Goal: Check status: Check status

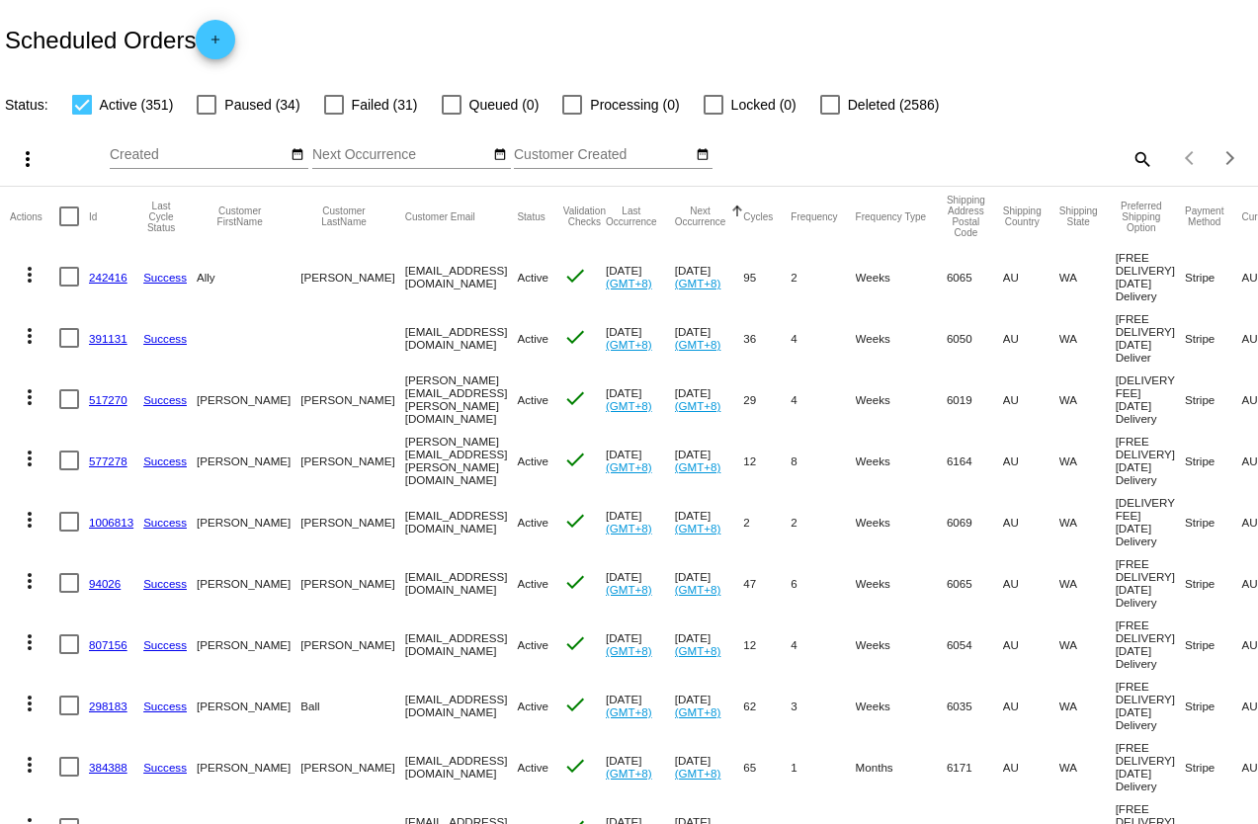
click at [1129, 155] on mat-icon "search" at bounding box center [1141, 158] width 24 height 31
click at [923, 159] on input "Search" at bounding box center [996, 155] width 313 height 16
paste input "[EMAIL_ADDRESS][DOMAIN_NAME]"
type input "[EMAIL_ADDRESS][DOMAIN_NAME]"
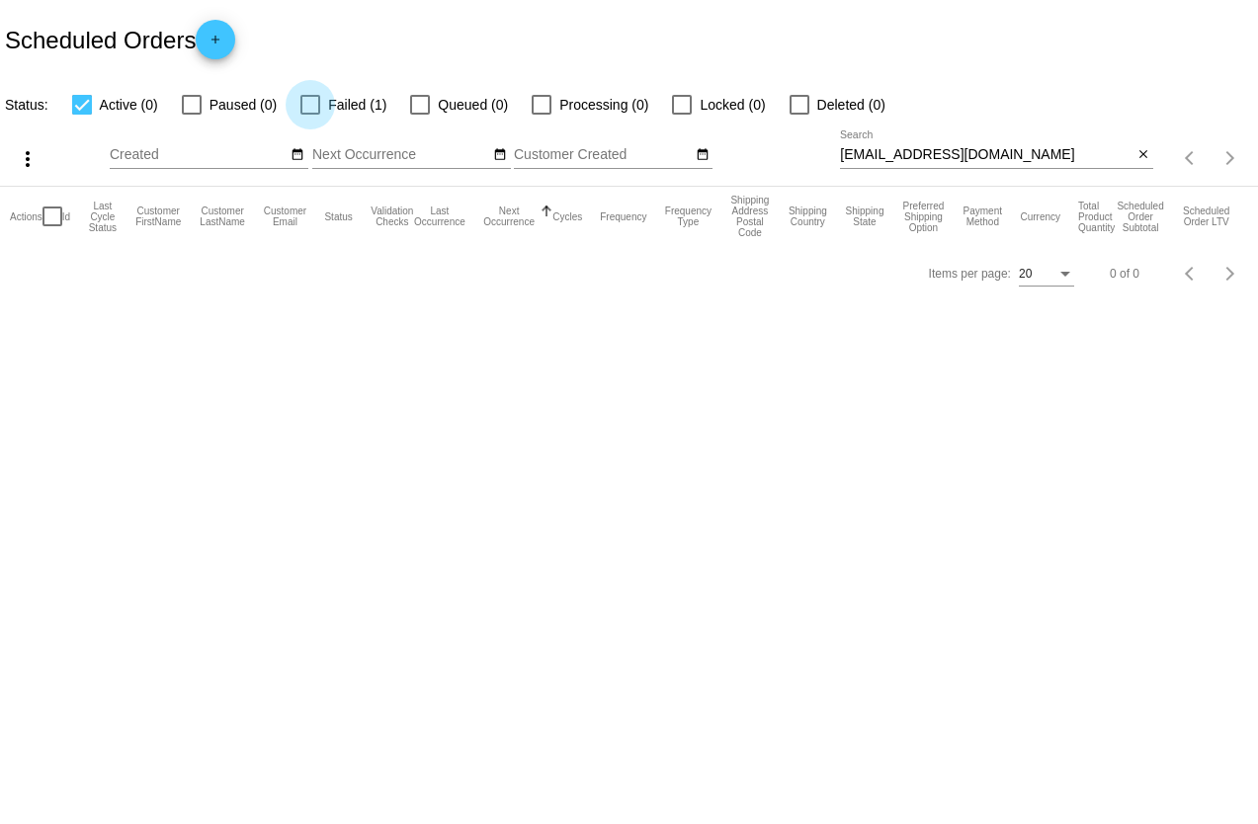
click at [305, 110] on div at bounding box center [310, 105] width 20 height 20
click at [309, 115] on input "Failed (1)" at bounding box center [309, 115] width 1 height 1
checkbox input "true"
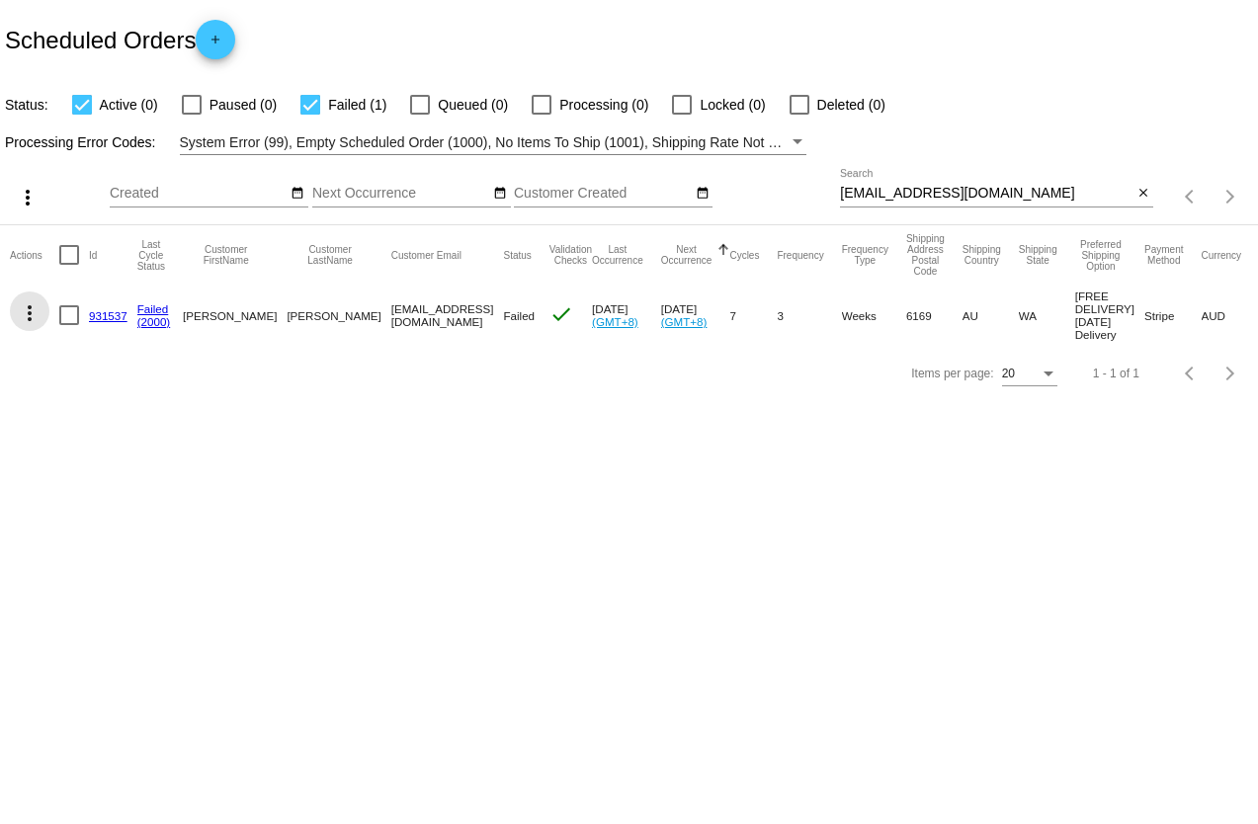
click at [31, 316] on mat-icon "more_vert" at bounding box center [30, 313] width 24 height 24
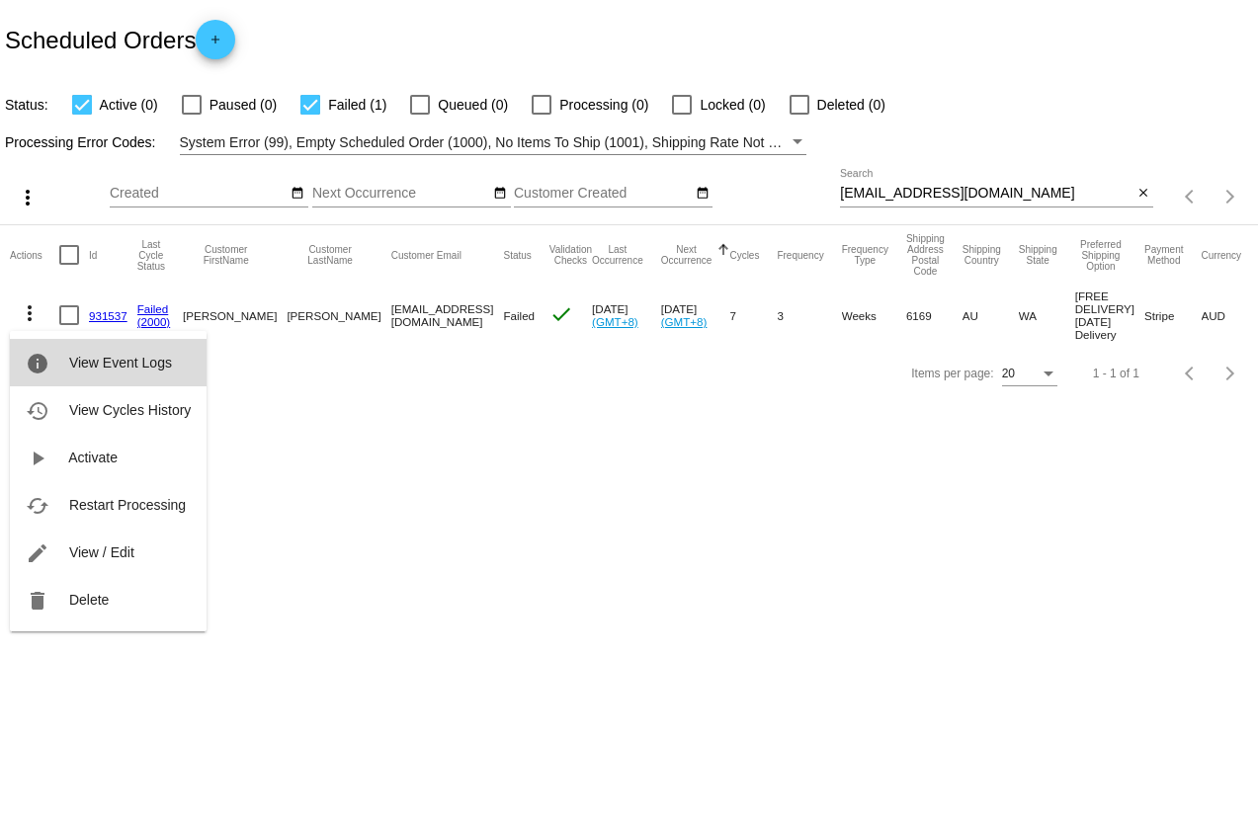
click at [59, 369] on button "info View Event Logs" at bounding box center [108, 362] width 197 height 47
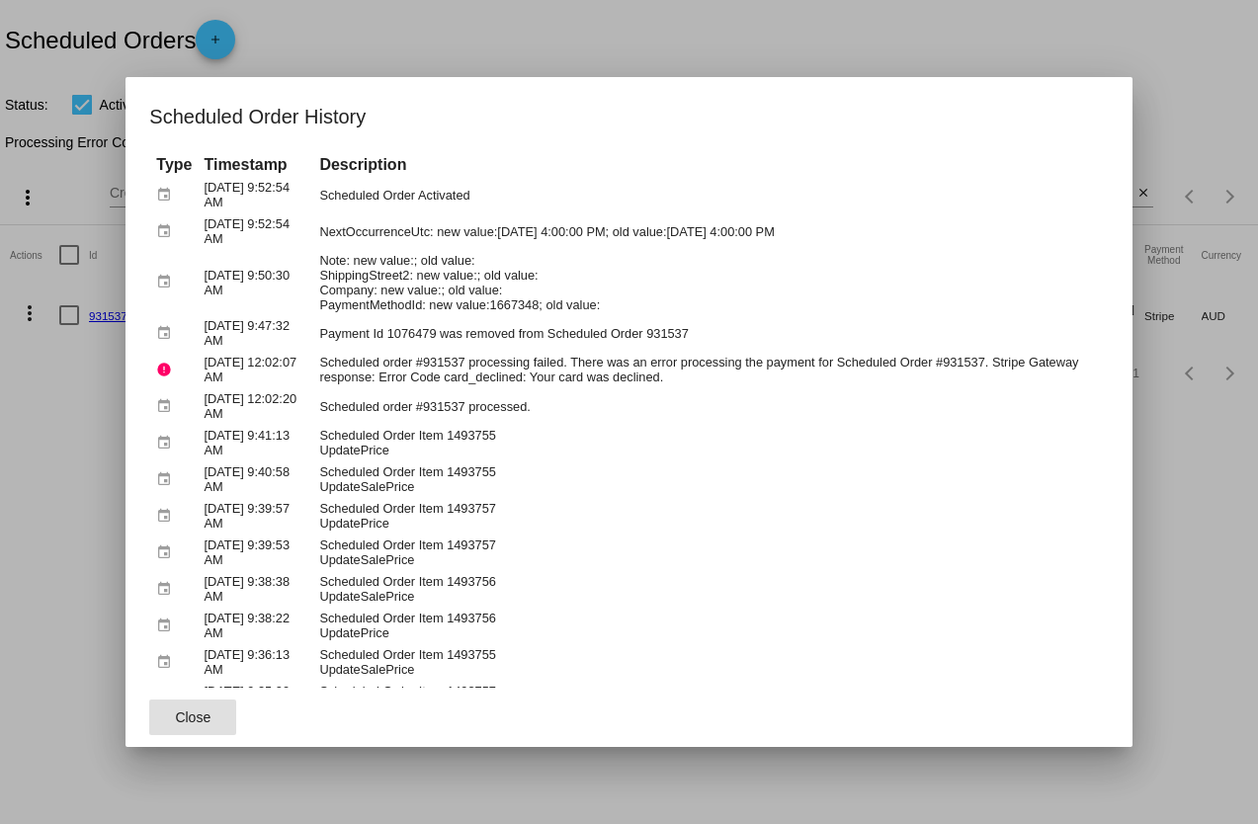
click at [371, 49] on div at bounding box center [629, 412] width 1258 height 824
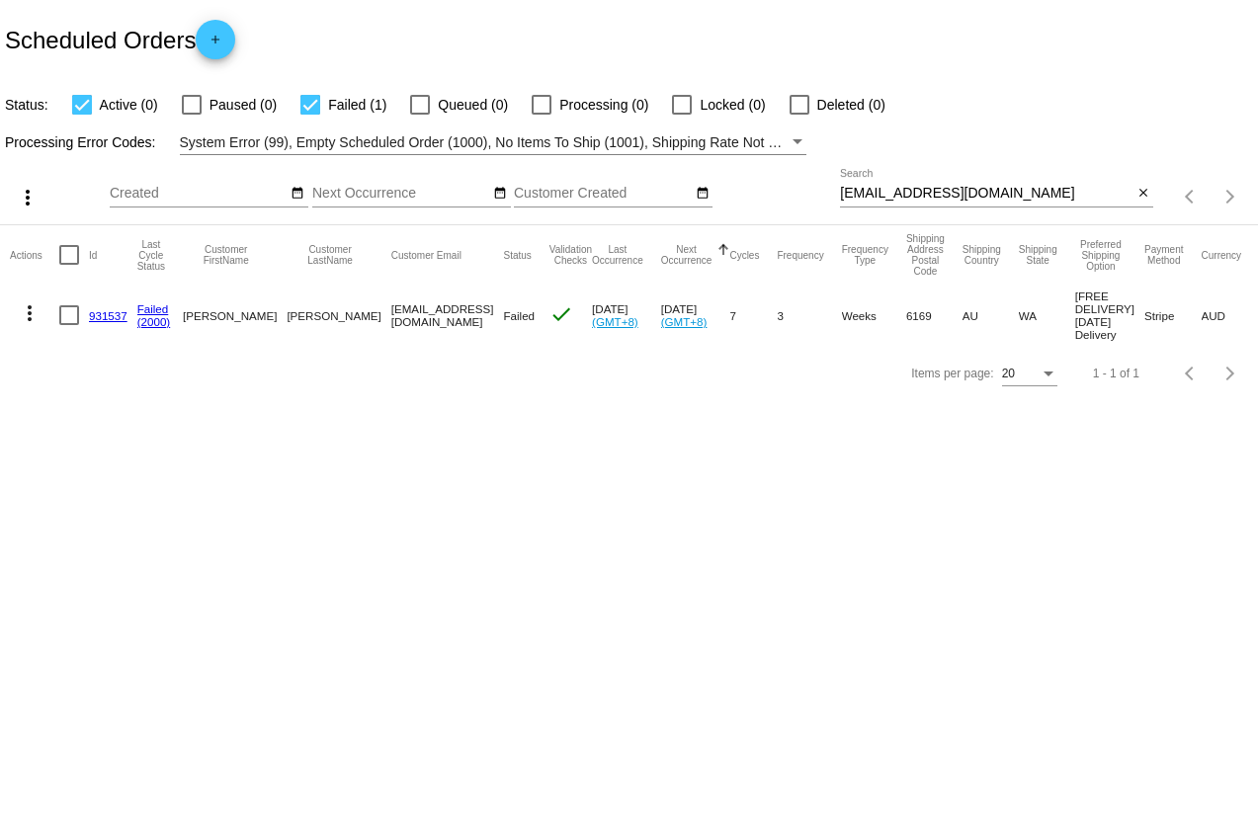
click at [28, 317] on mat-icon "more_vert" at bounding box center [30, 313] width 24 height 24
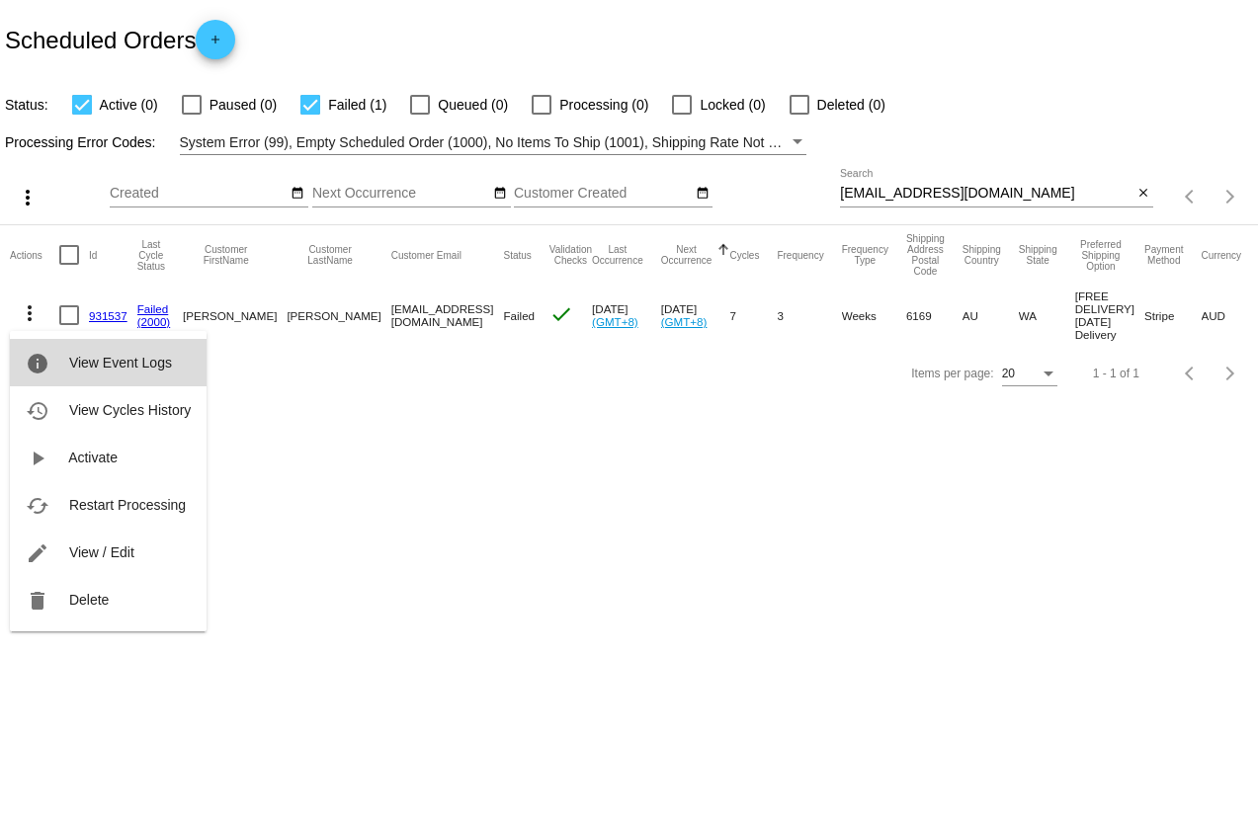
click at [148, 369] on span "View Event Logs" at bounding box center [120, 363] width 103 height 16
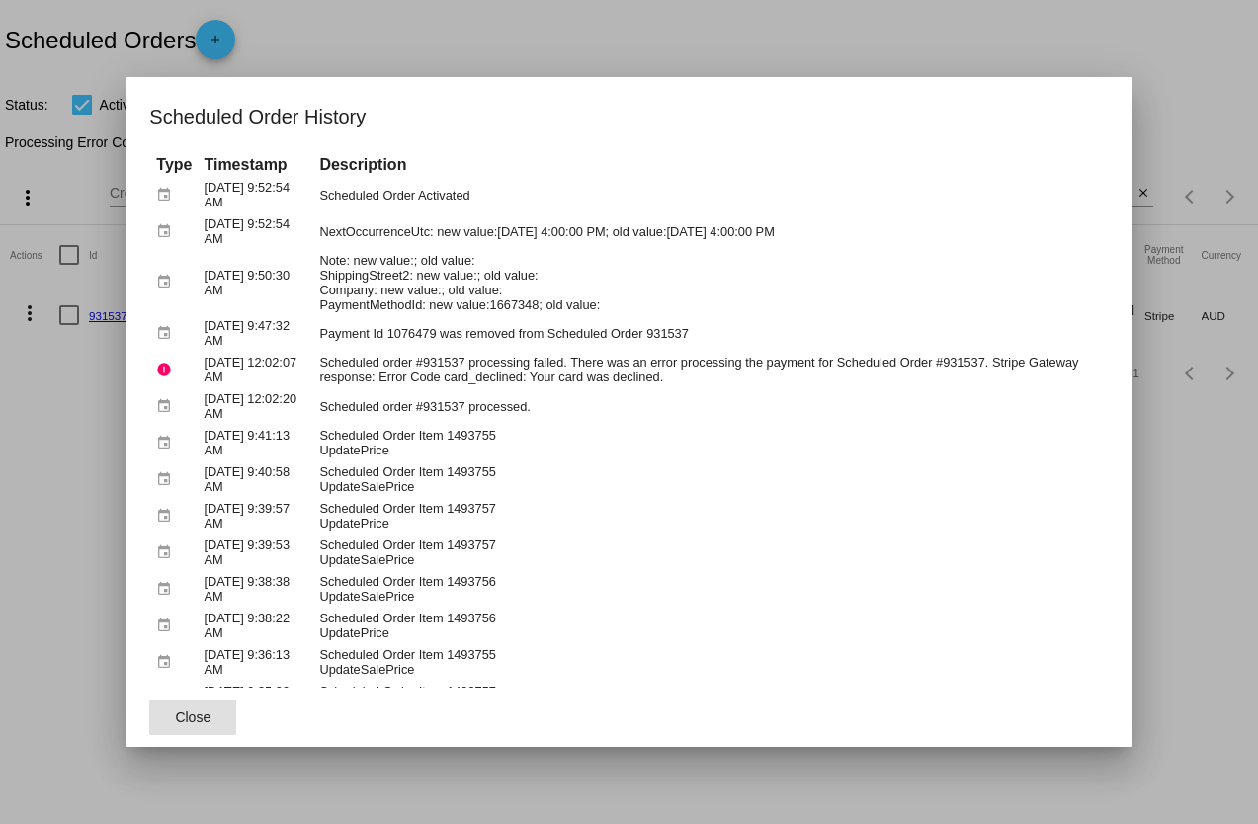
click at [557, 46] on div at bounding box center [629, 412] width 1258 height 824
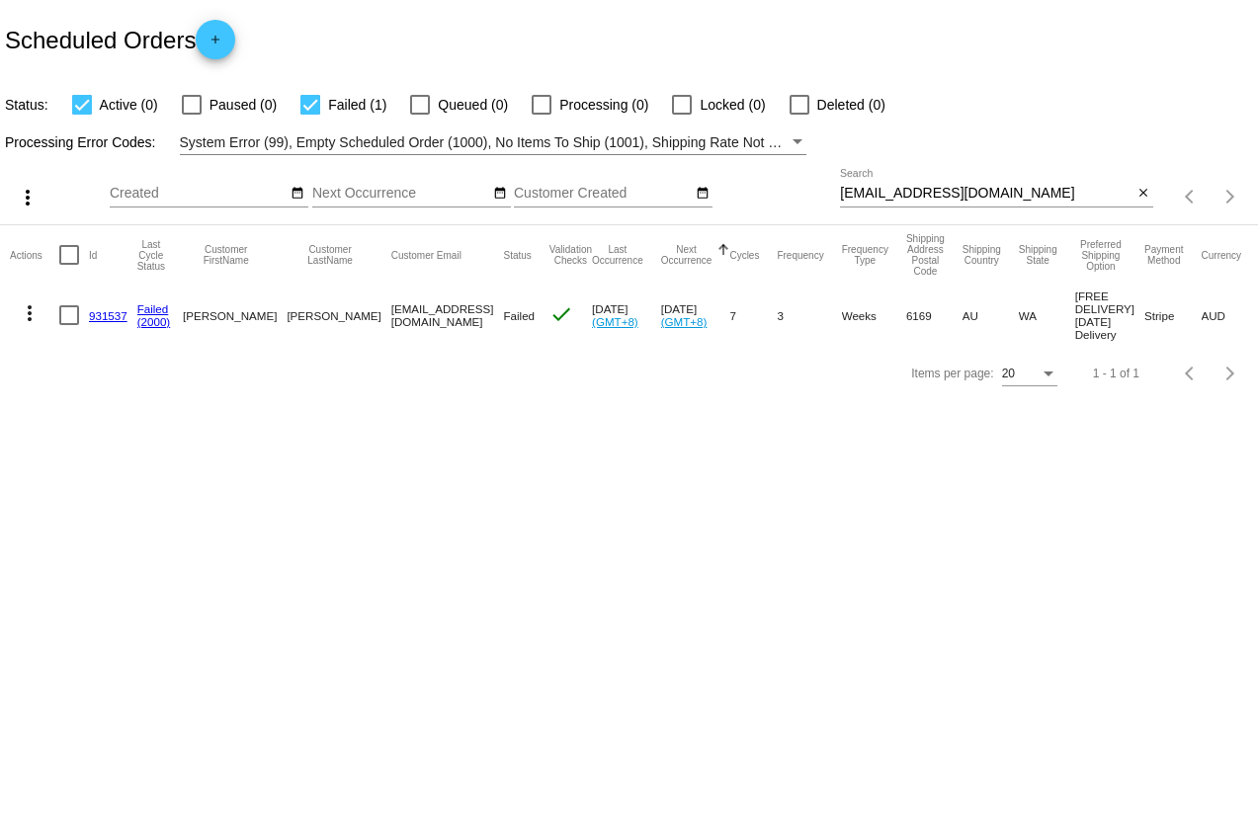
click at [30, 317] on mat-icon "more_vert" at bounding box center [30, 313] width 24 height 24
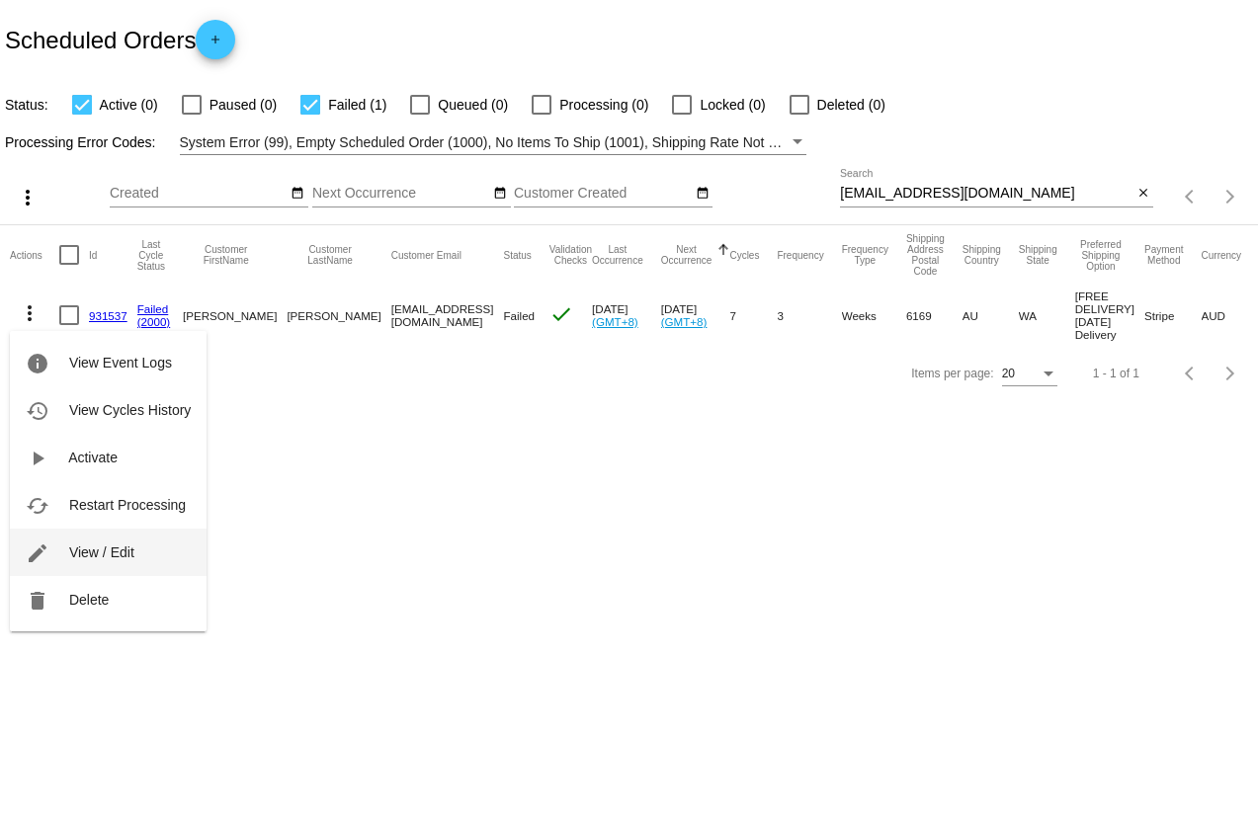
click at [87, 549] on span "View / Edit" at bounding box center [101, 552] width 65 height 16
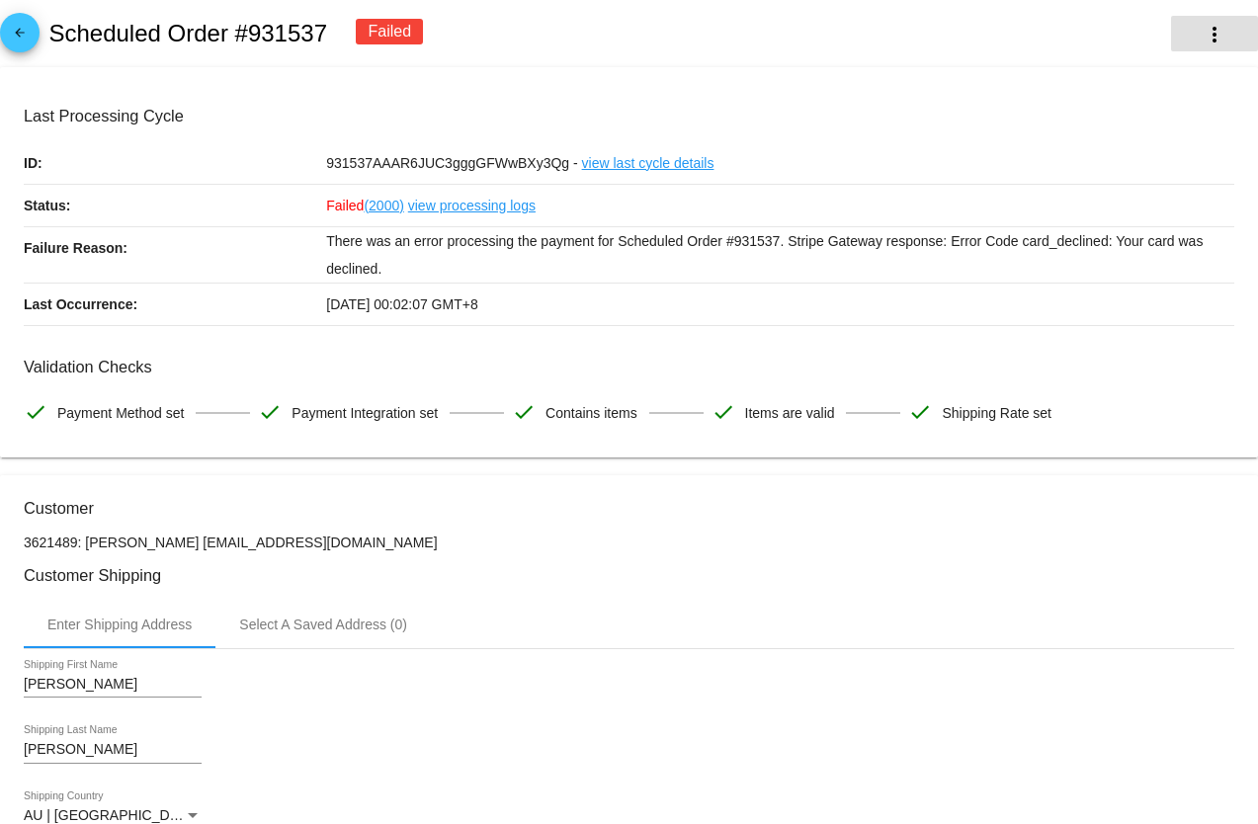
click at [1202, 35] on mat-icon "more_vert" at bounding box center [1214, 35] width 24 height 24
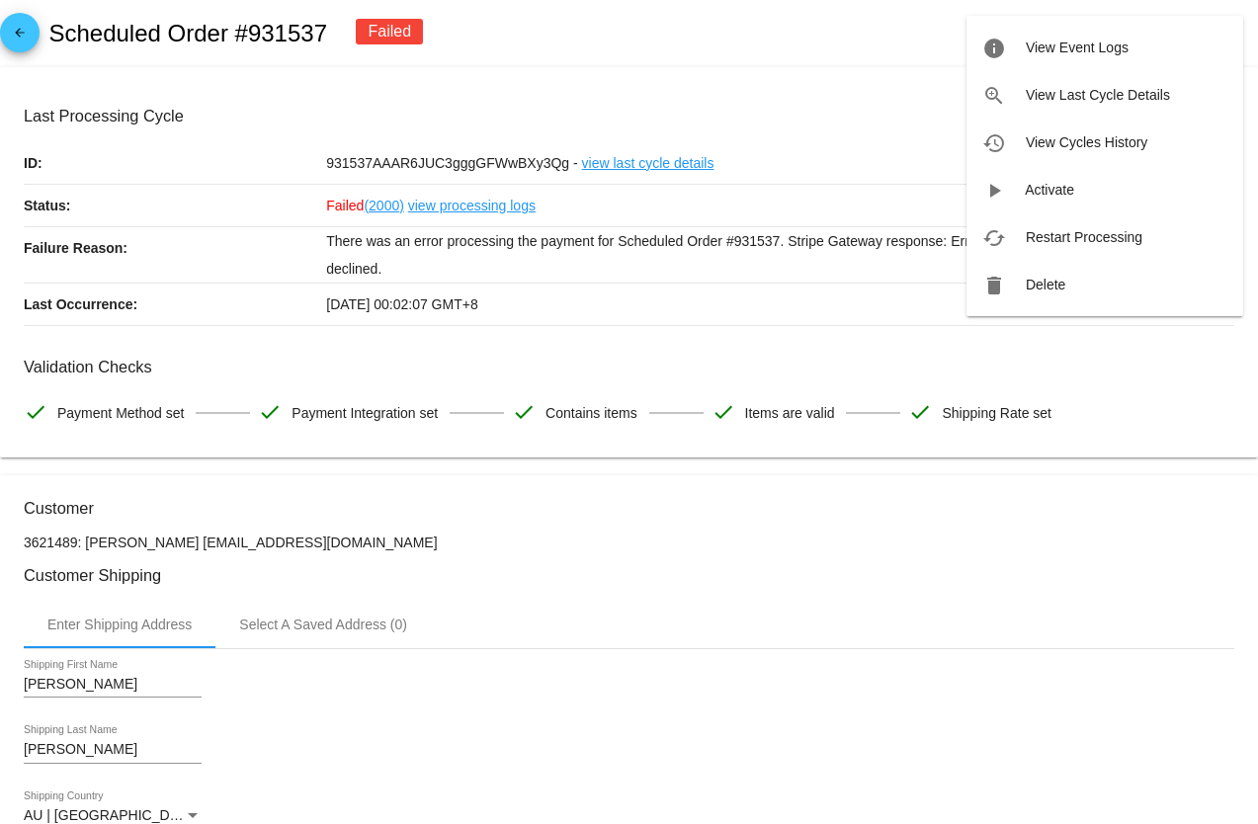
click at [1074, 230] on span "Restart Processing" at bounding box center [1084, 237] width 117 height 16
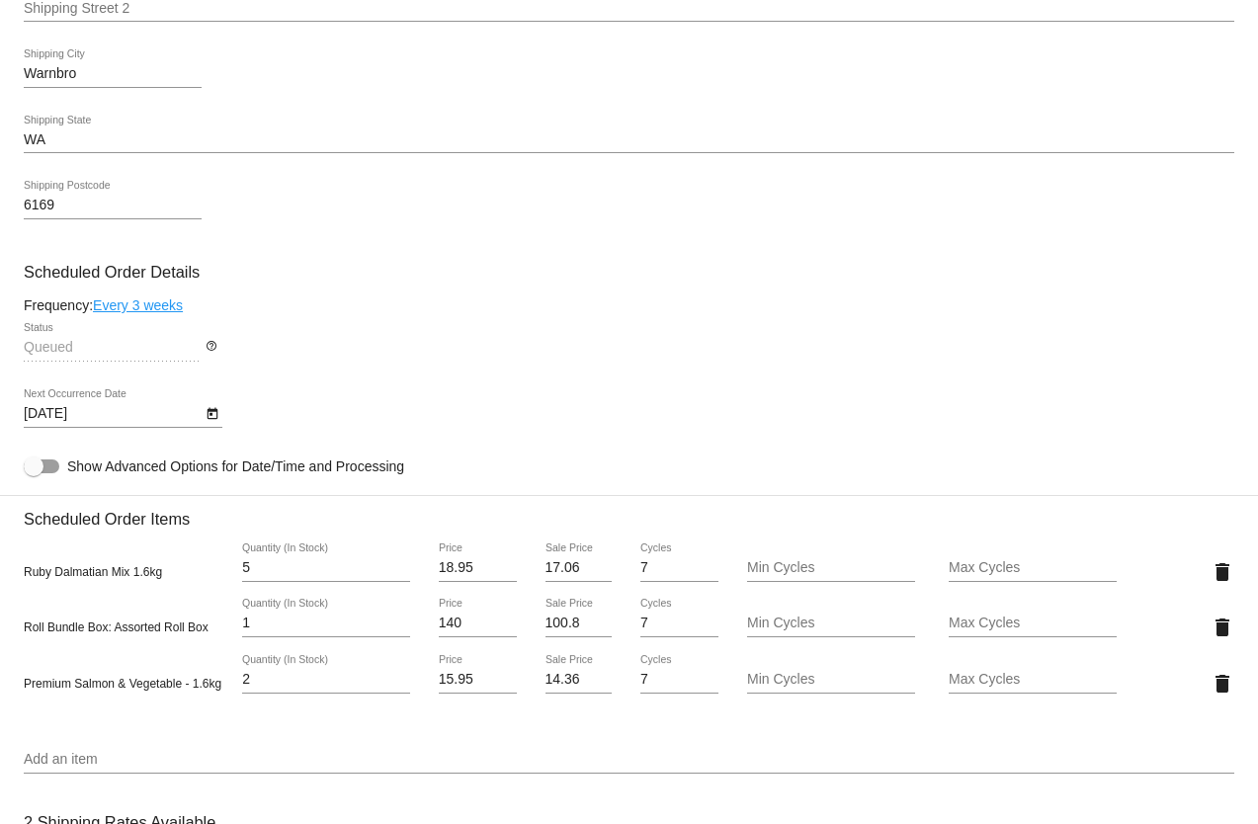
scroll to position [889, 0]
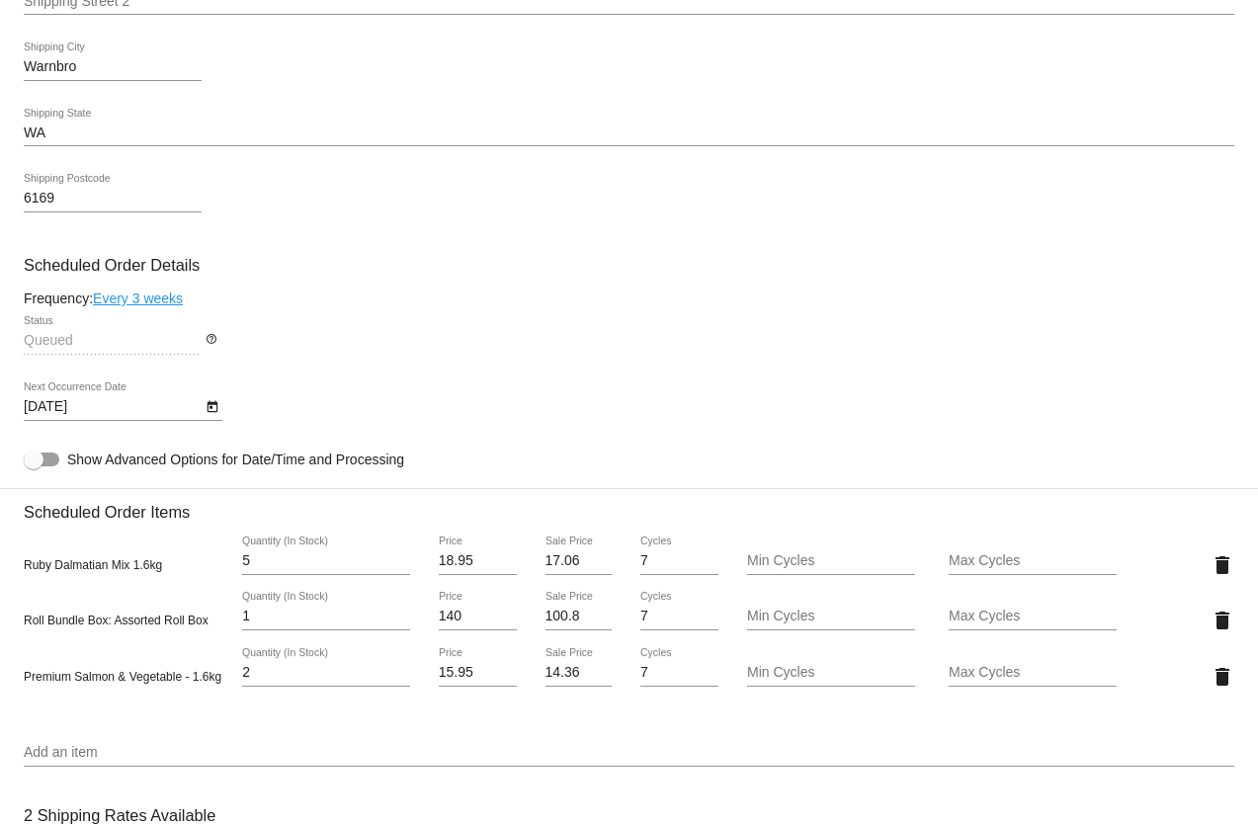
click at [793, 344] on div "Queued Status help_outline" at bounding box center [629, 344] width 1210 height 56
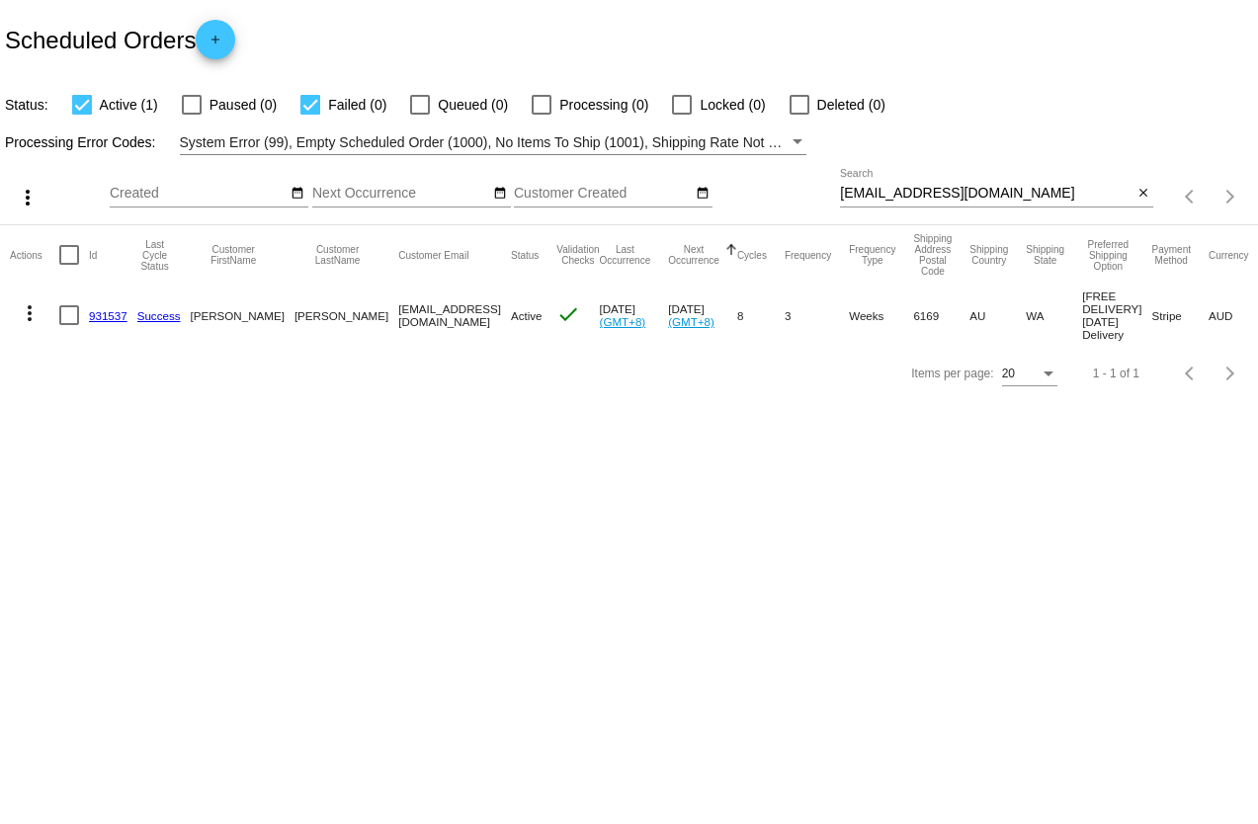
click at [24, 314] on mat-icon "more_vert" at bounding box center [30, 313] width 24 height 24
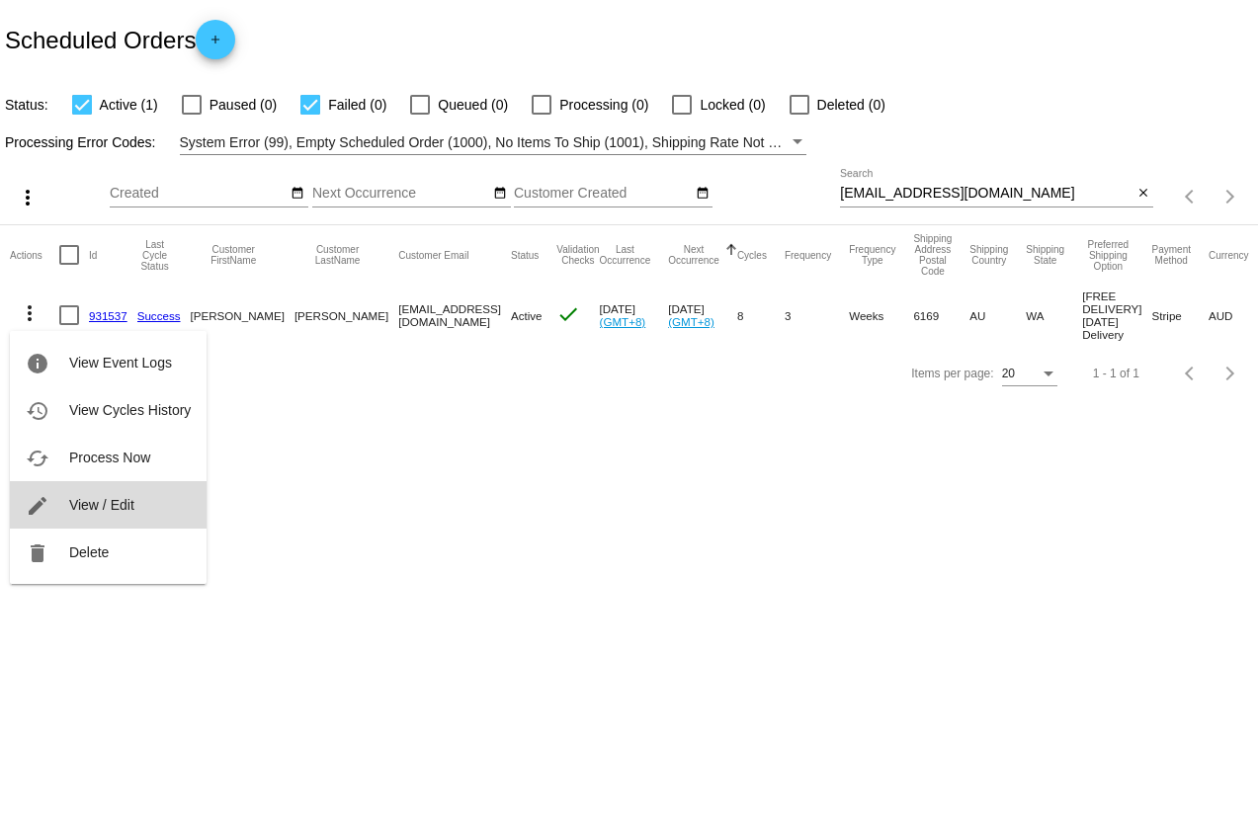
click at [81, 500] on span "View / Edit" at bounding box center [101, 505] width 65 height 16
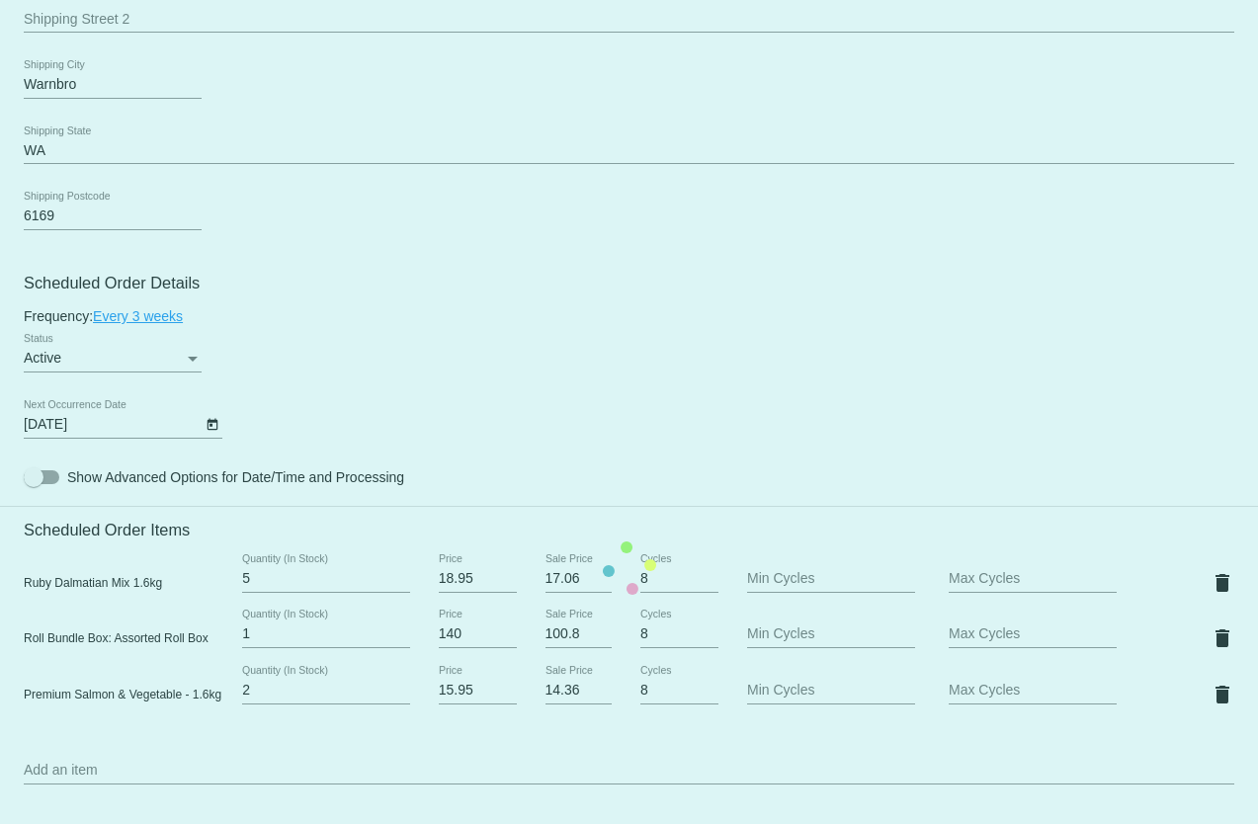
scroll to position [889, 0]
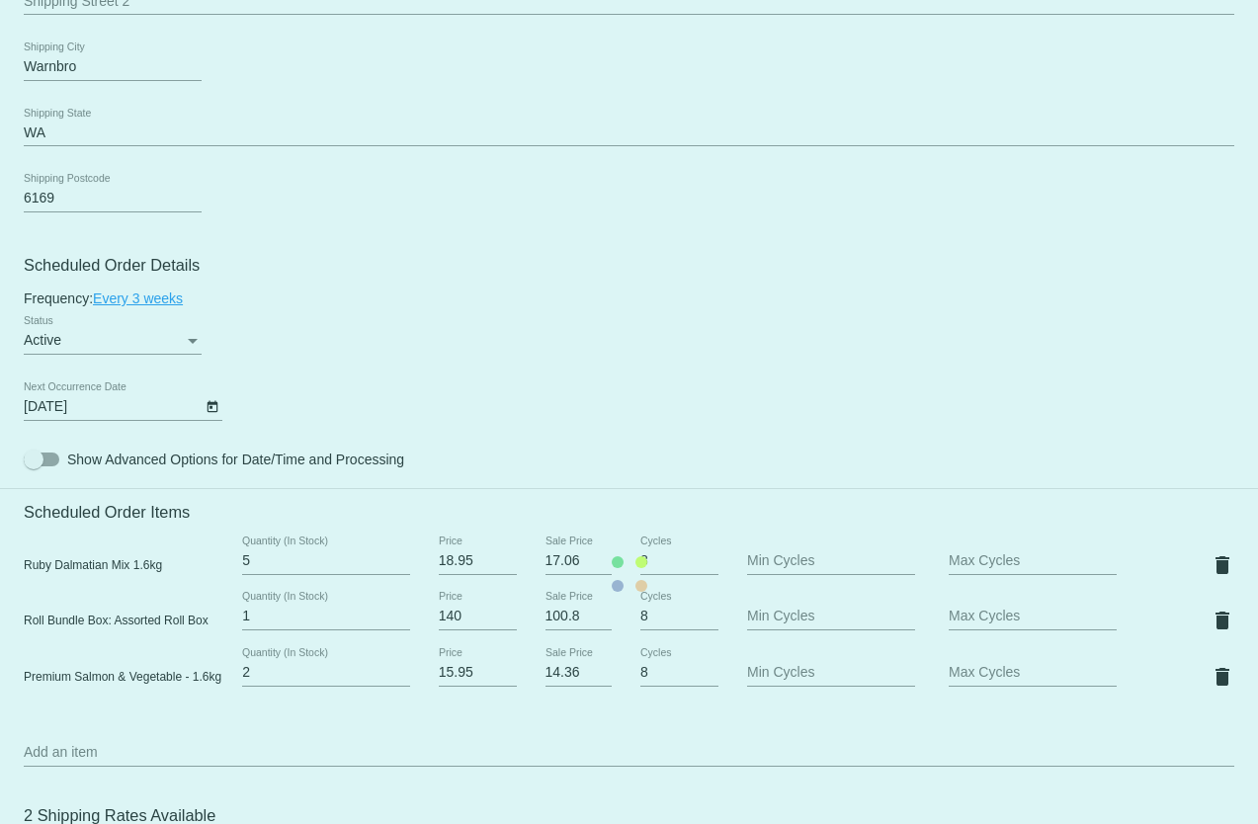
click at [209, 412] on mat-card "Customer 3621489: Tate Ryan tateryan80@gmail.com Customer Shipping Enter Shippi…" at bounding box center [629, 574] width 1258 height 2088
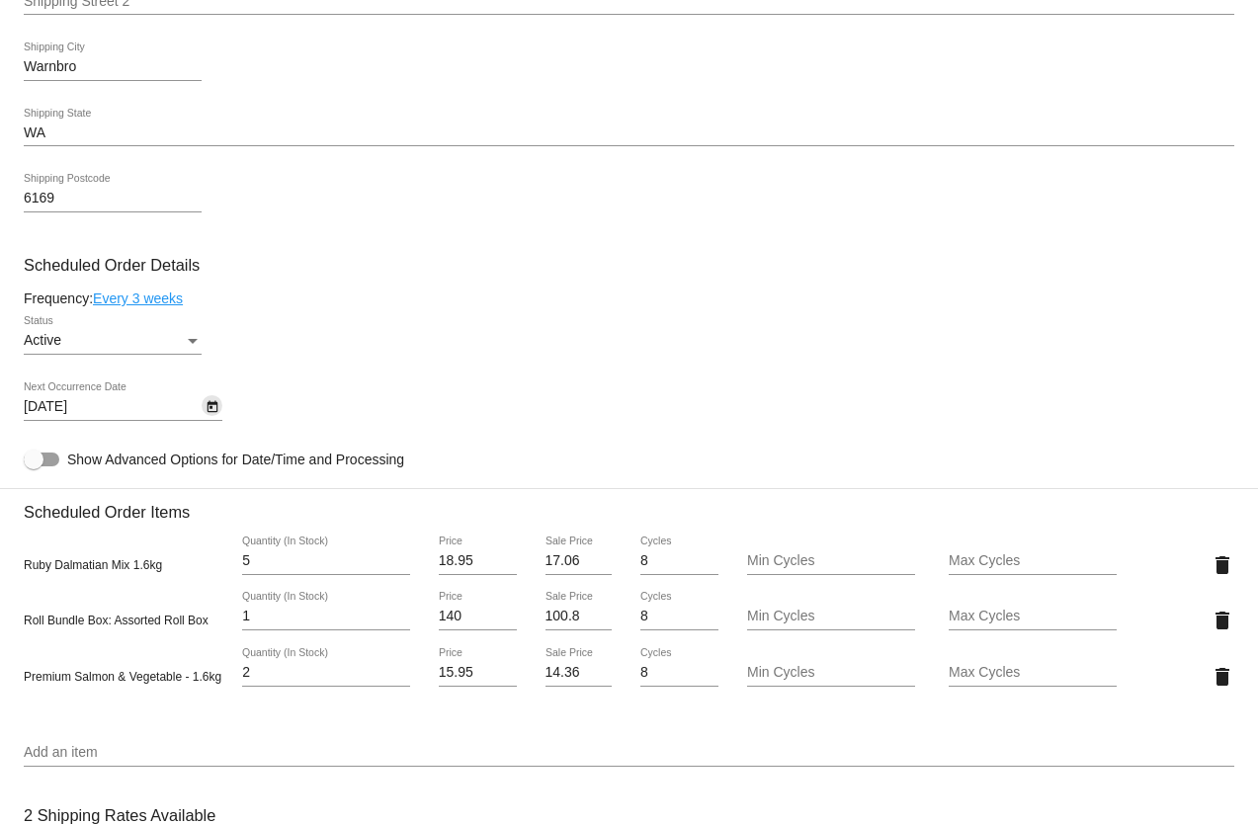
click at [209, 412] on icon "Open calendar" at bounding box center [212, 407] width 14 height 24
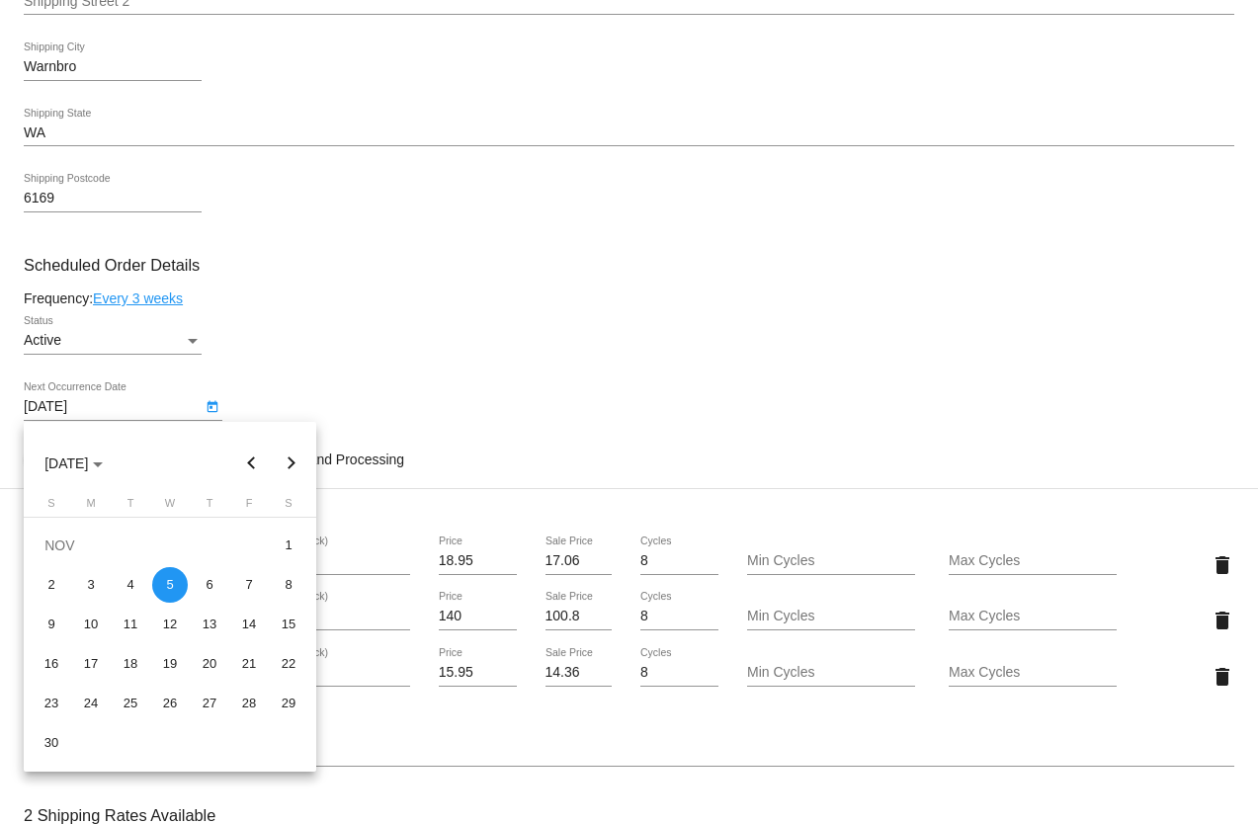
click at [290, 542] on div "1" at bounding box center [289, 546] width 36 height 36
type input "11/1/2025"
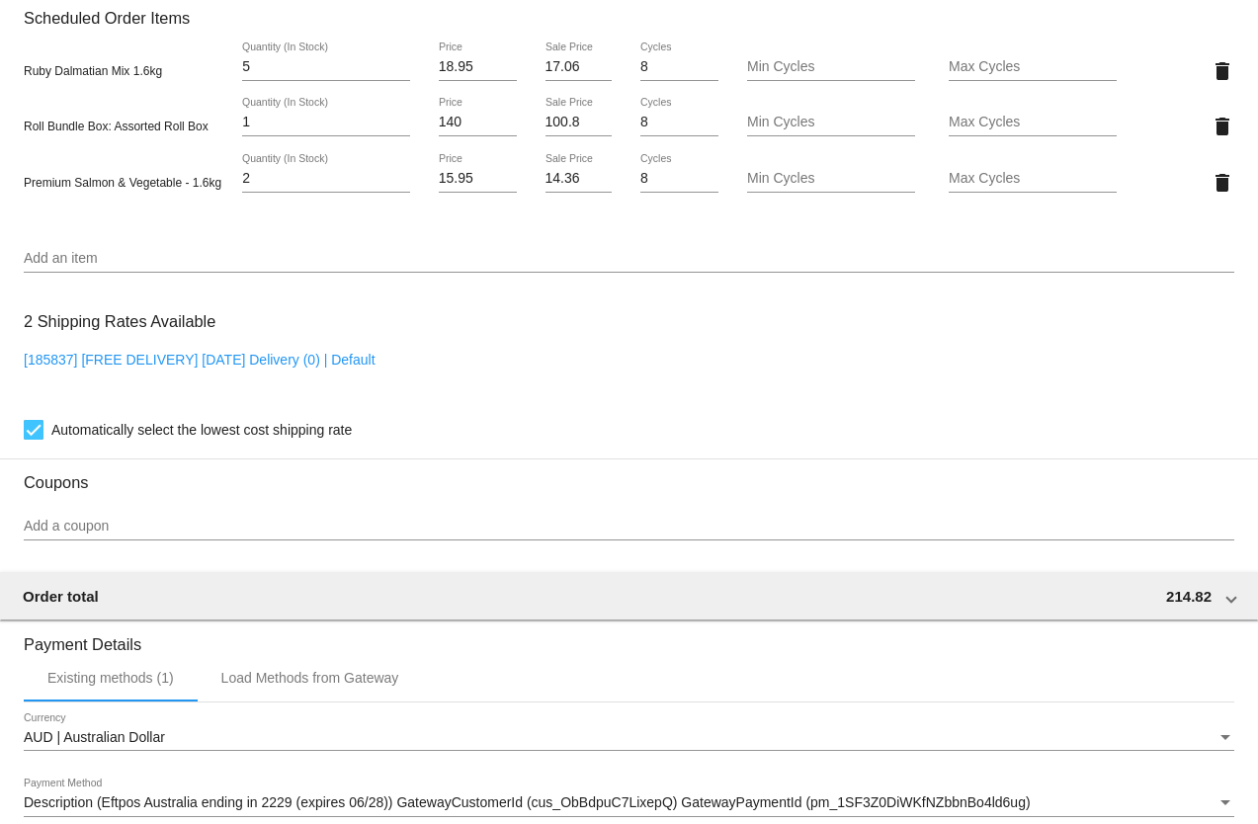
scroll to position [1684, 0]
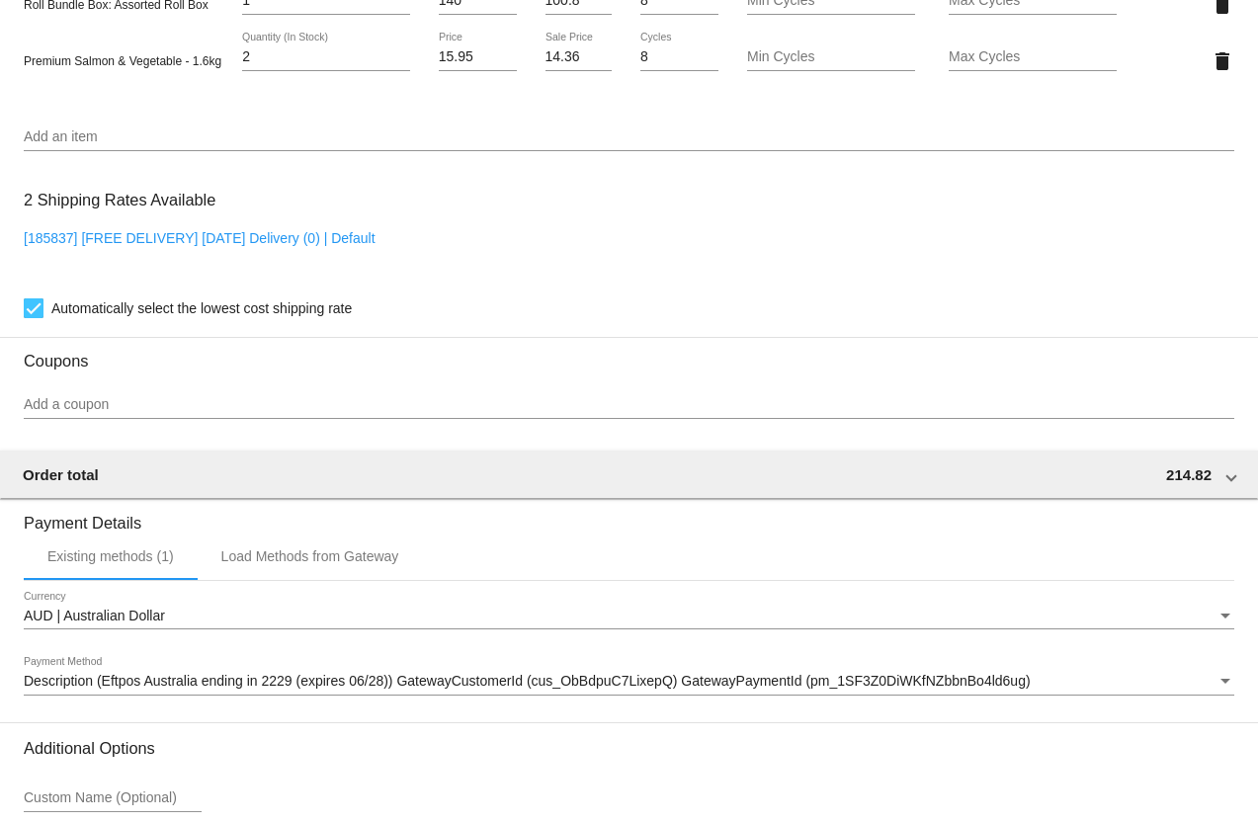
scroll to position [1388, 0]
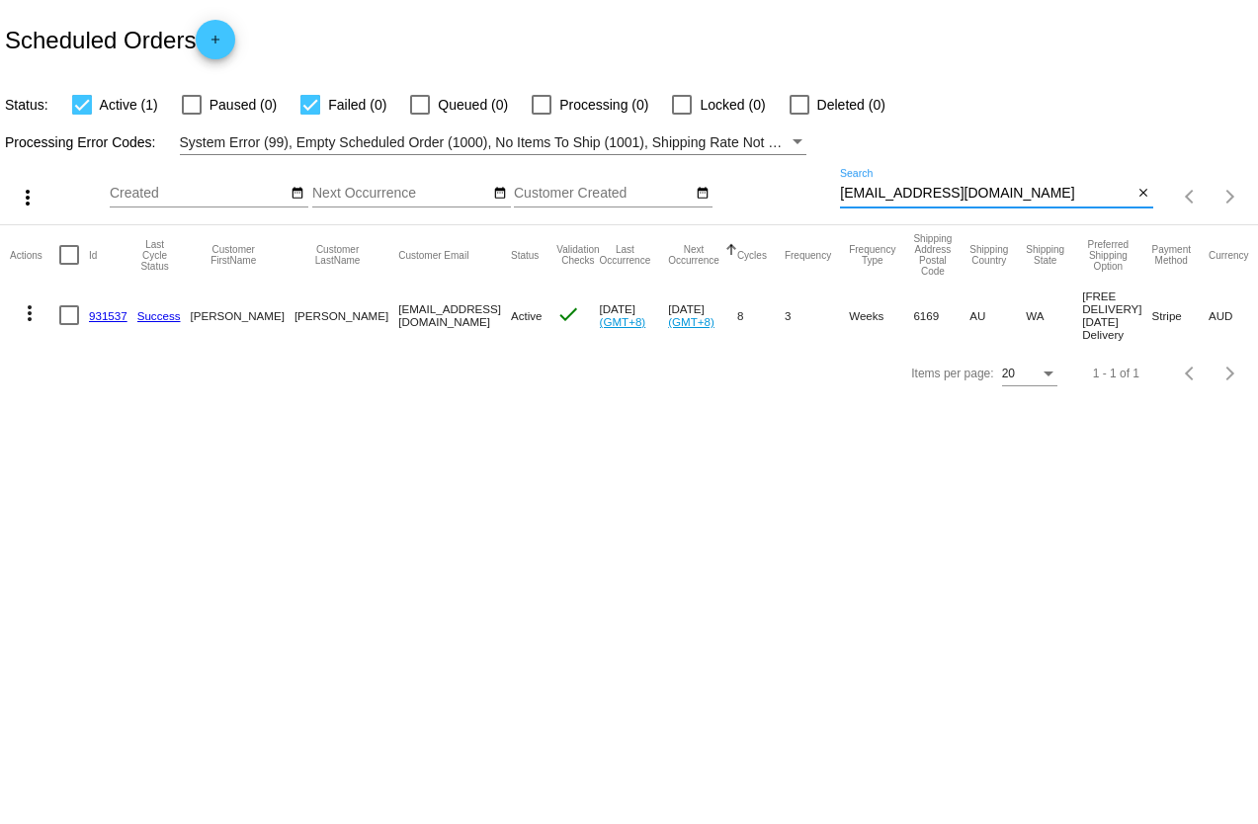
drag, startPoint x: 1006, startPoint y: 198, endPoint x: 761, endPoint y: 218, distance: 245.9
click at [761, 218] on div "more_vert Oct Jan Feb Mar [DATE]" at bounding box center [629, 190] width 1258 height 70
paste input "[EMAIL_ADDRESS]"
type input "[EMAIL_ADDRESS][DOMAIN_NAME]"
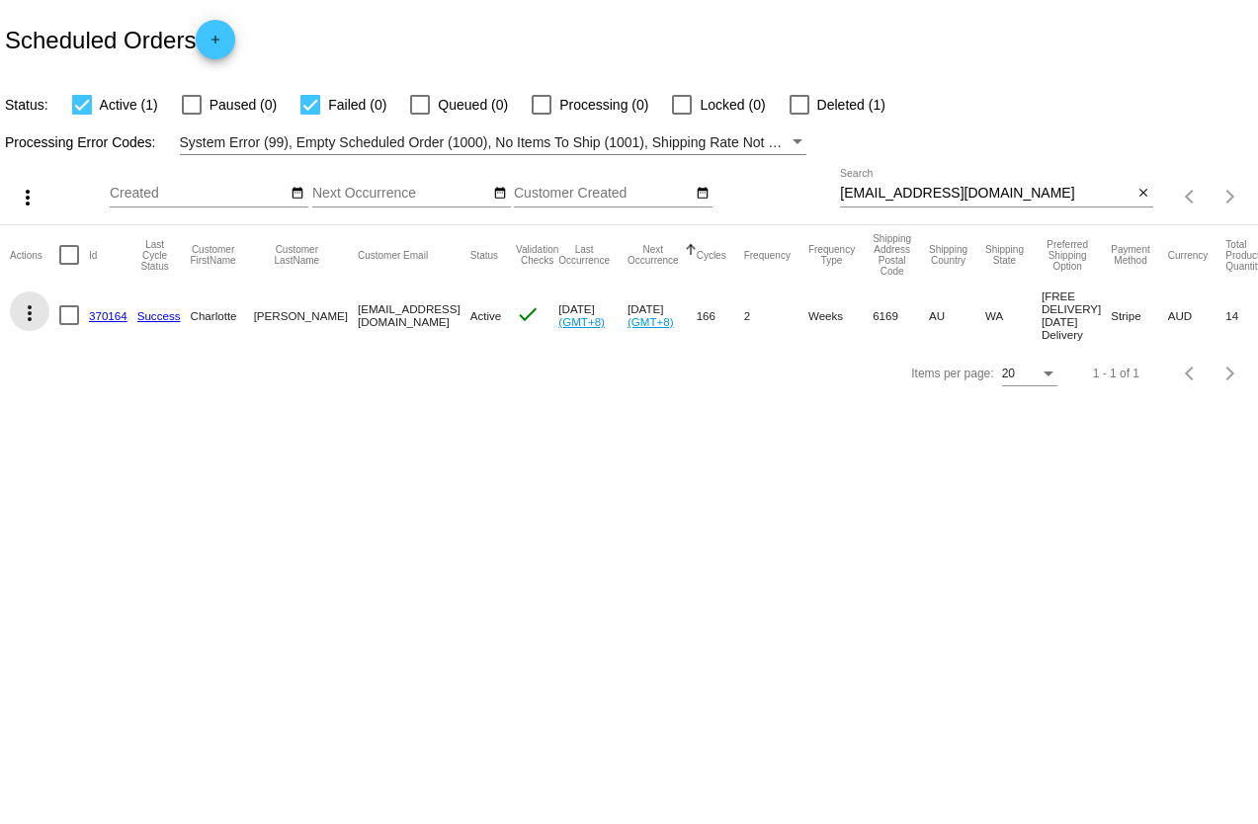
click at [26, 313] on mat-icon "more_vert" at bounding box center [30, 313] width 24 height 24
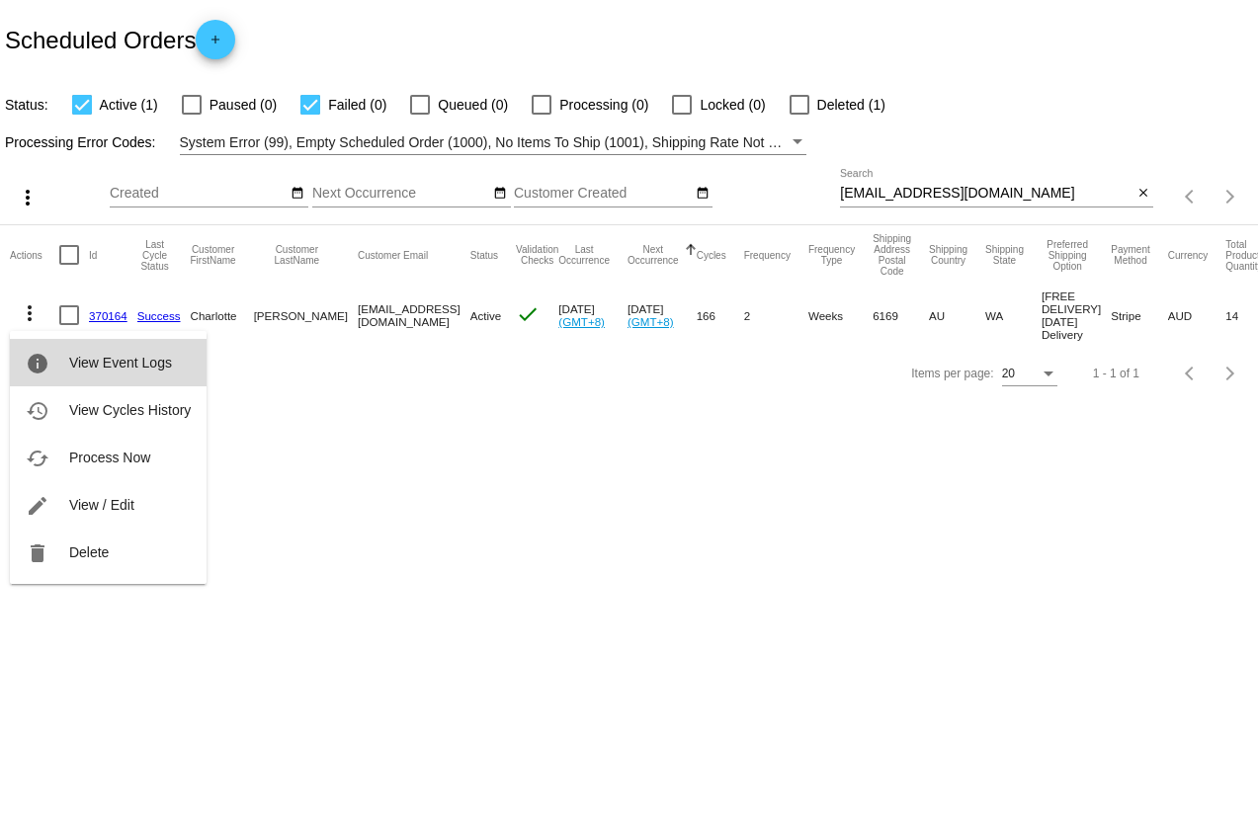
click at [93, 355] on span "View Event Logs" at bounding box center [120, 363] width 103 height 16
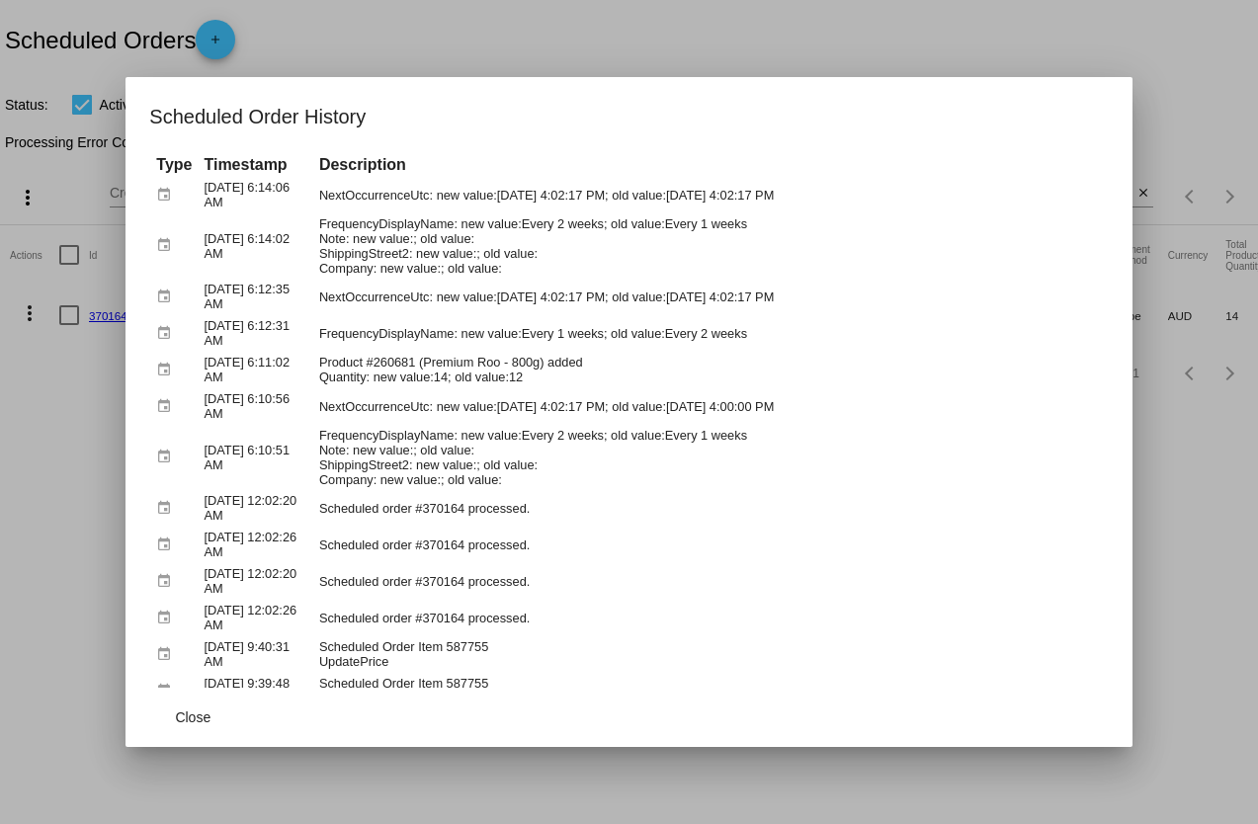
click at [815, 27] on div at bounding box center [629, 412] width 1258 height 824
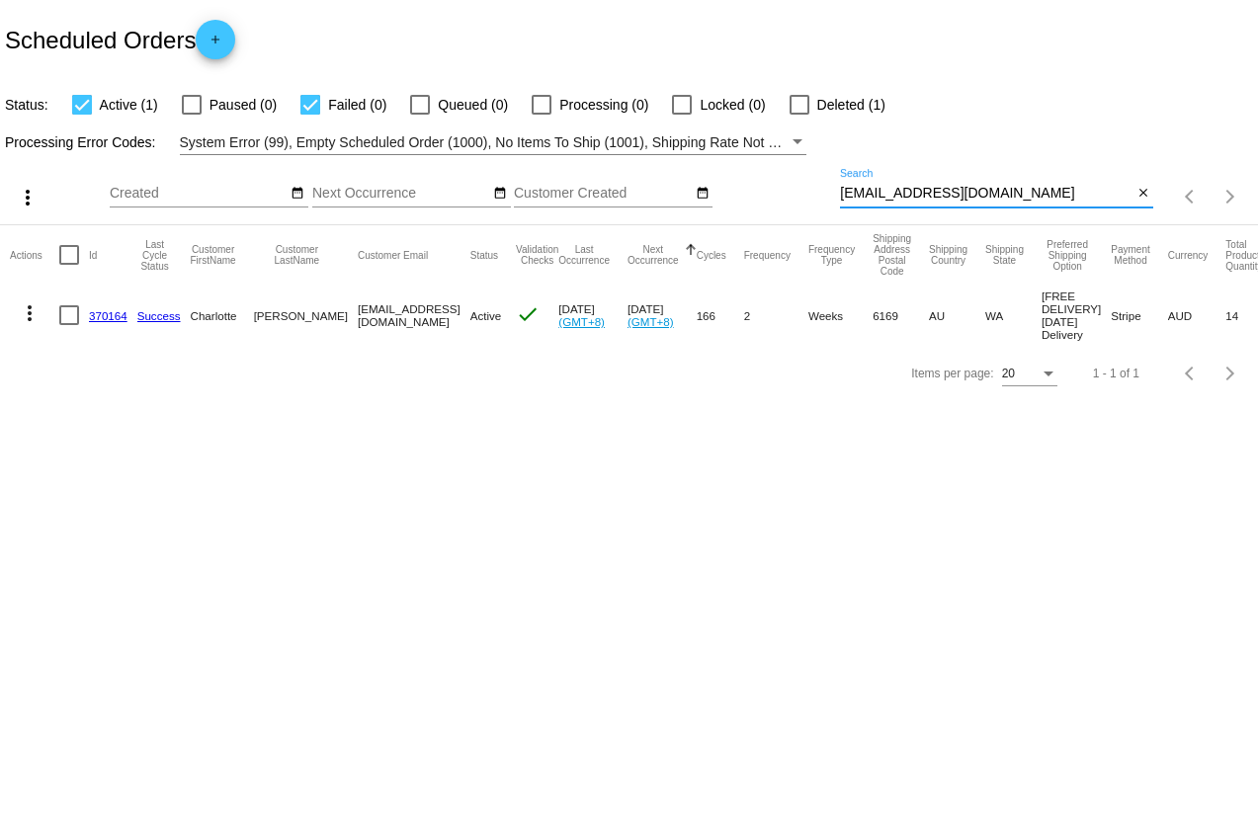
drag, startPoint x: 970, startPoint y: 192, endPoint x: 693, endPoint y: 214, distance: 278.5
click at [693, 214] on div "more_vert Oct Jan Feb Mar [DATE]" at bounding box center [629, 190] width 1258 height 70
paste input "kasey.anable@hotmail"
type input "kasey.anable@hotmail.com"
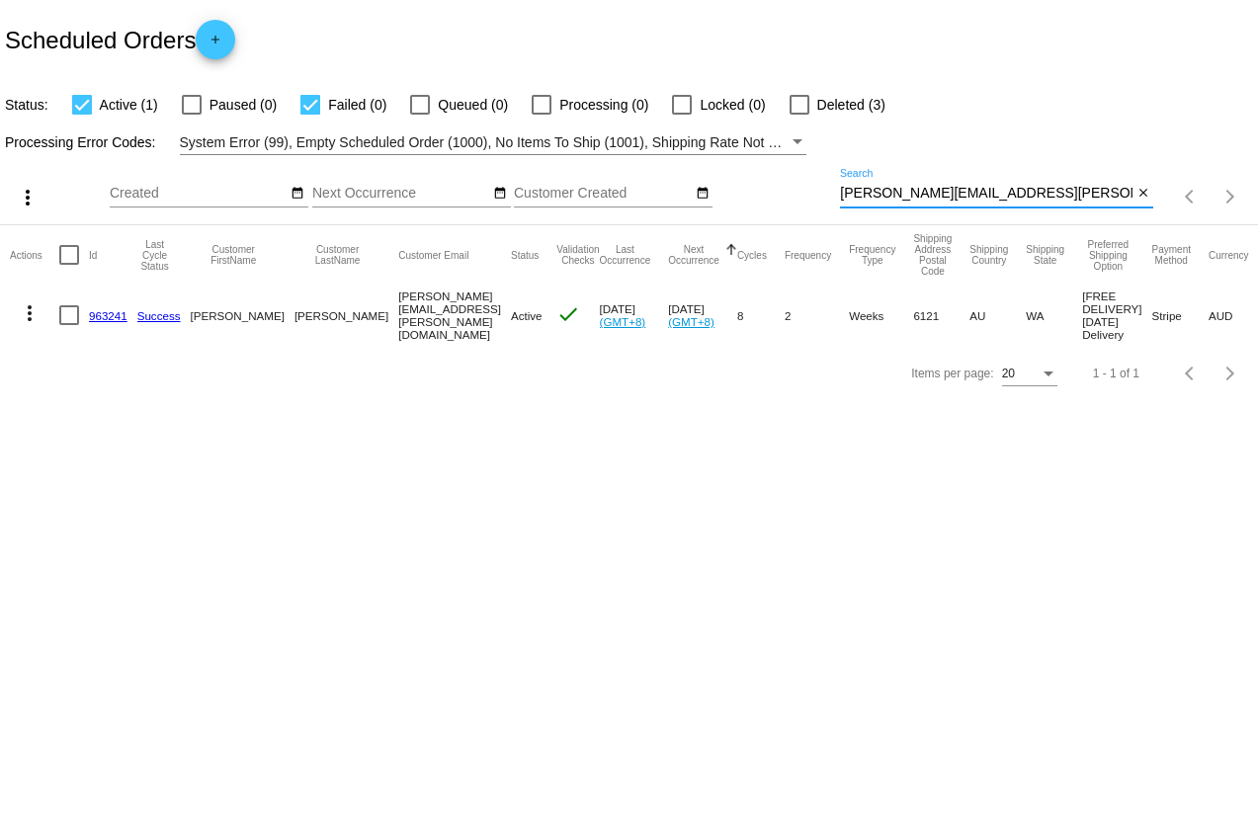
click at [32, 315] on mat-icon "more_vert" at bounding box center [30, 313] width 24 height 24
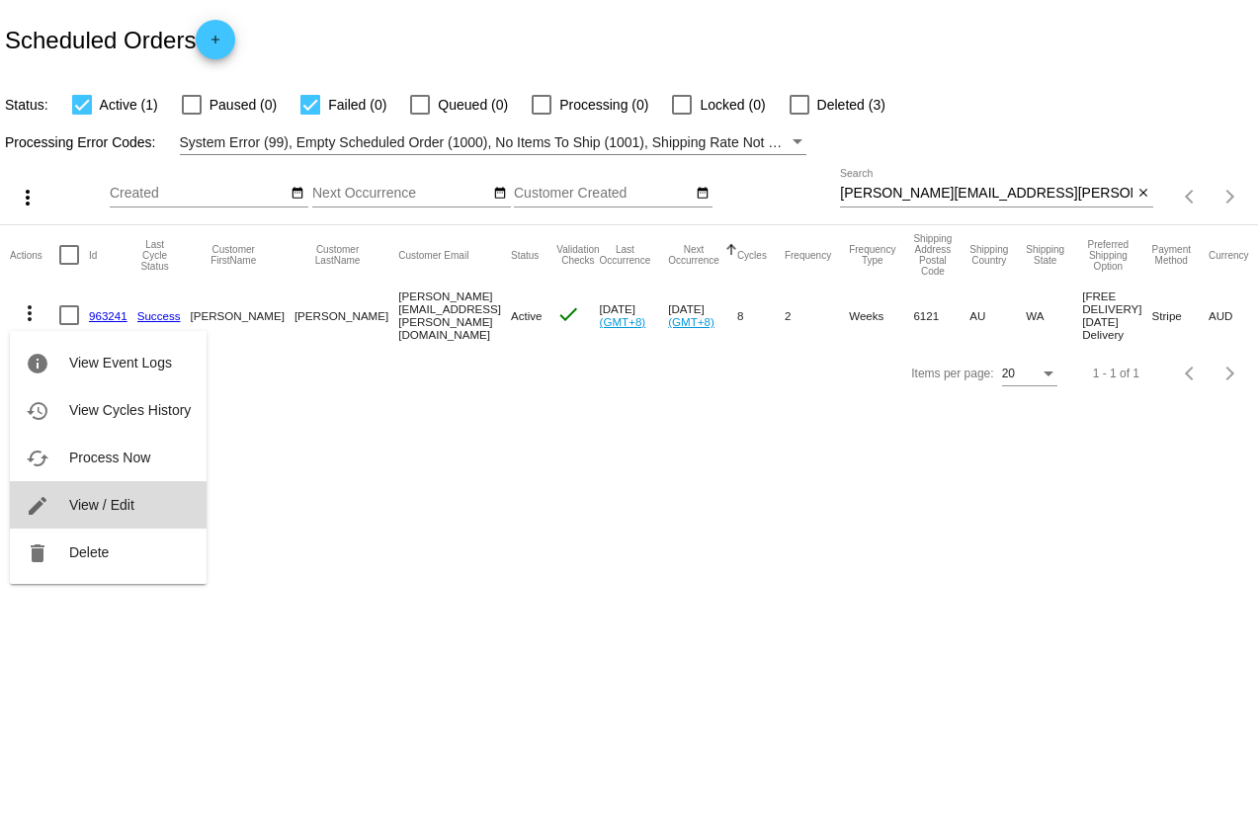
click at [135, 497] on button "edit View / Edit" at bounding box center [108, 504] width 197 height 47
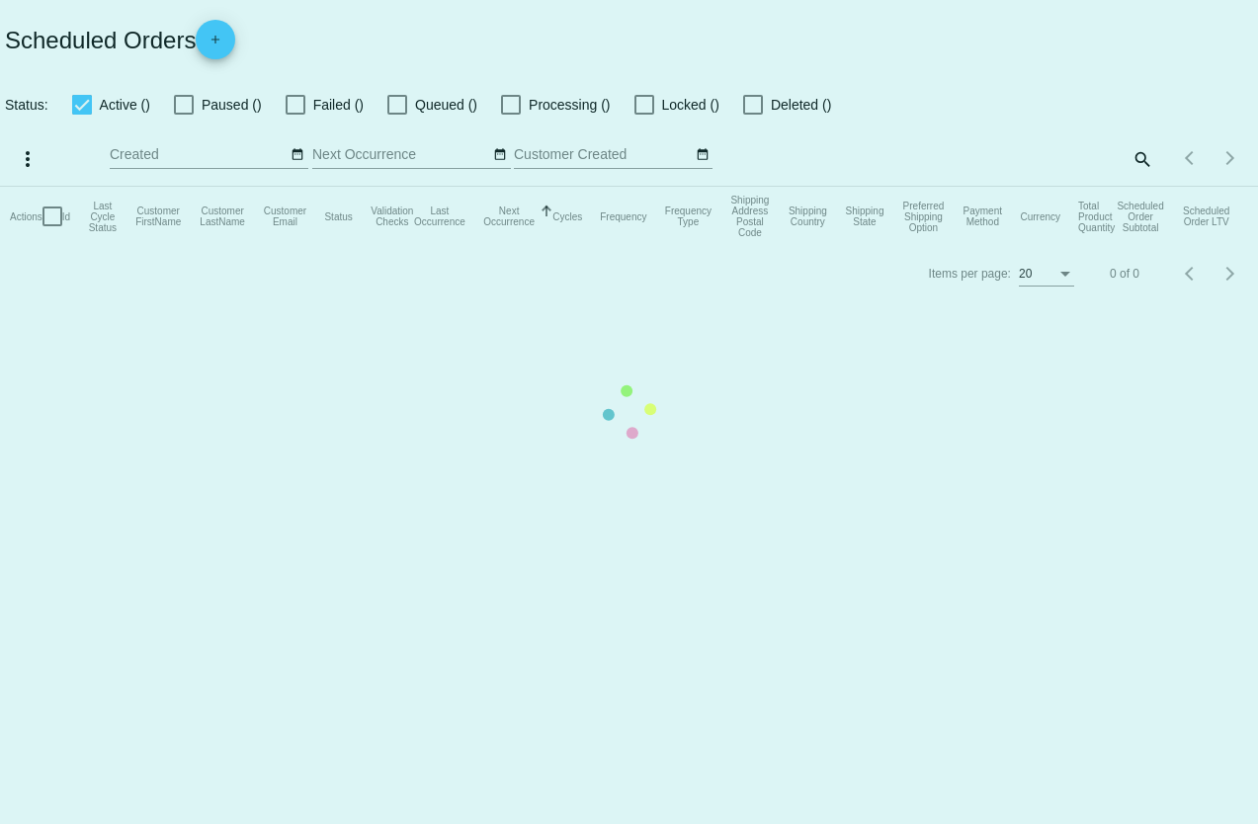
checkbox input "true"
